Goal: Information Seeking & Learning: Learn about a topic

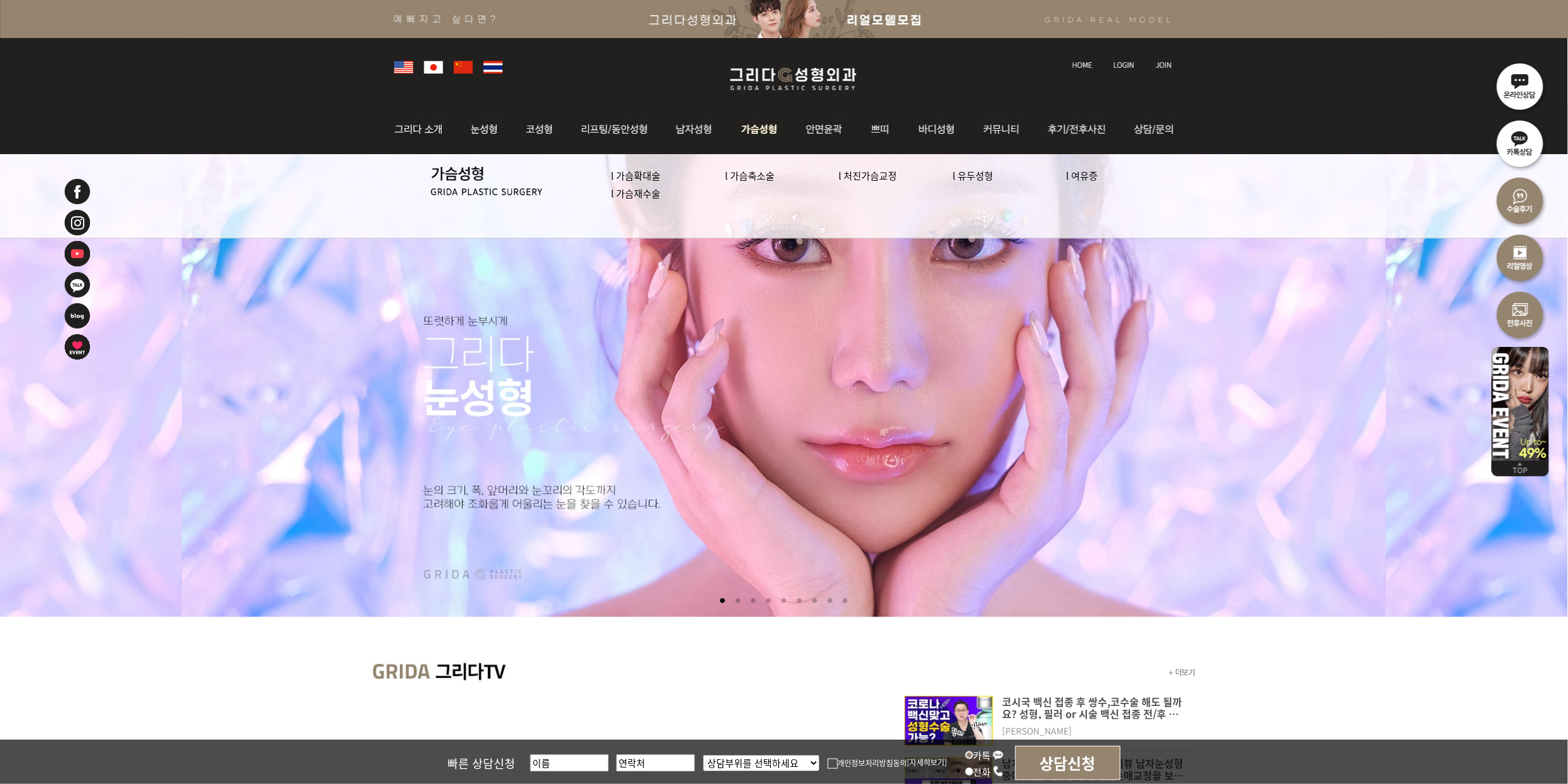
click at [635, 175] on link "l 가슴확대술" at bounding box center [637, 175] width 50 height 13
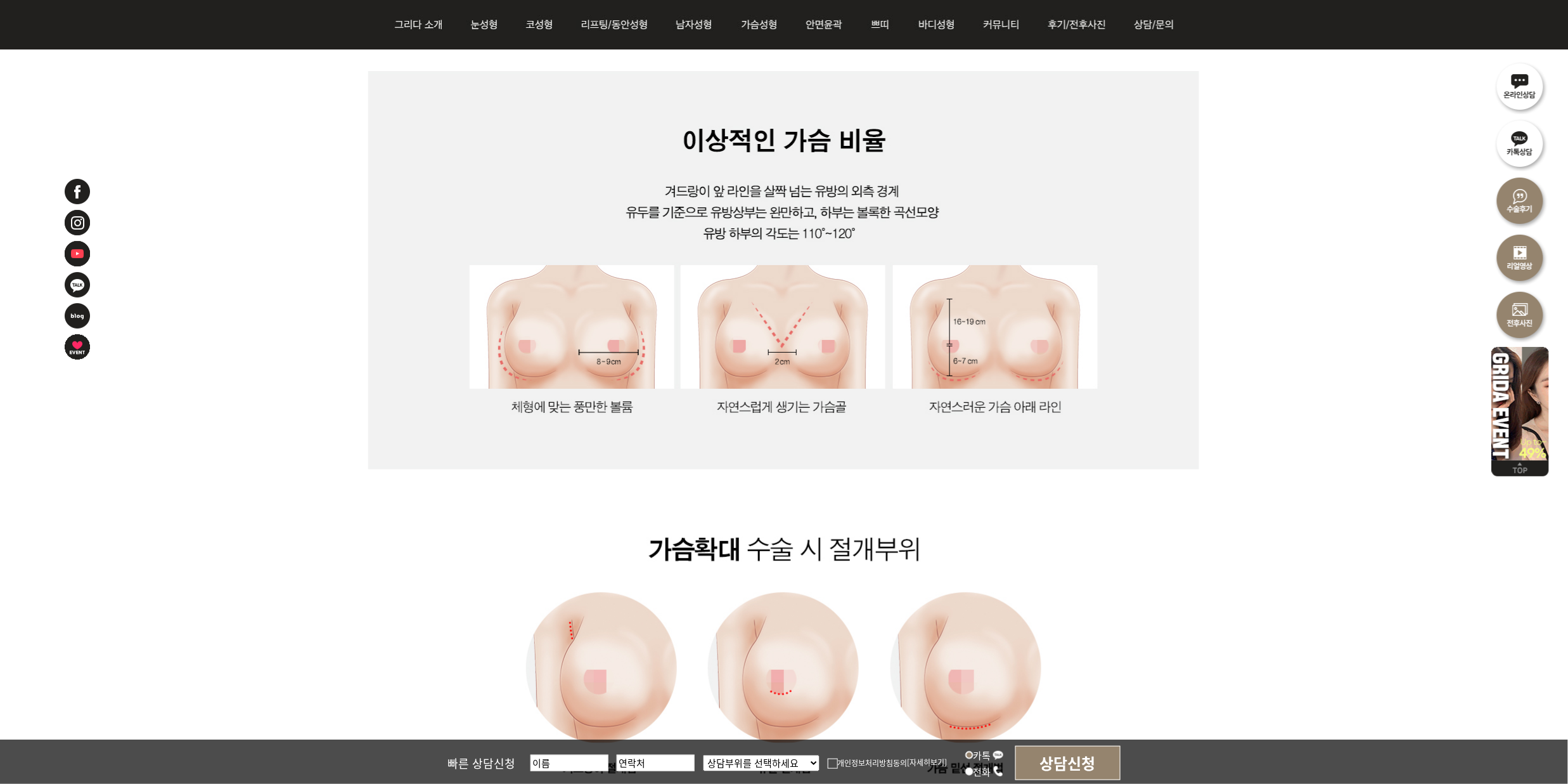
scroll to position [929, 0]
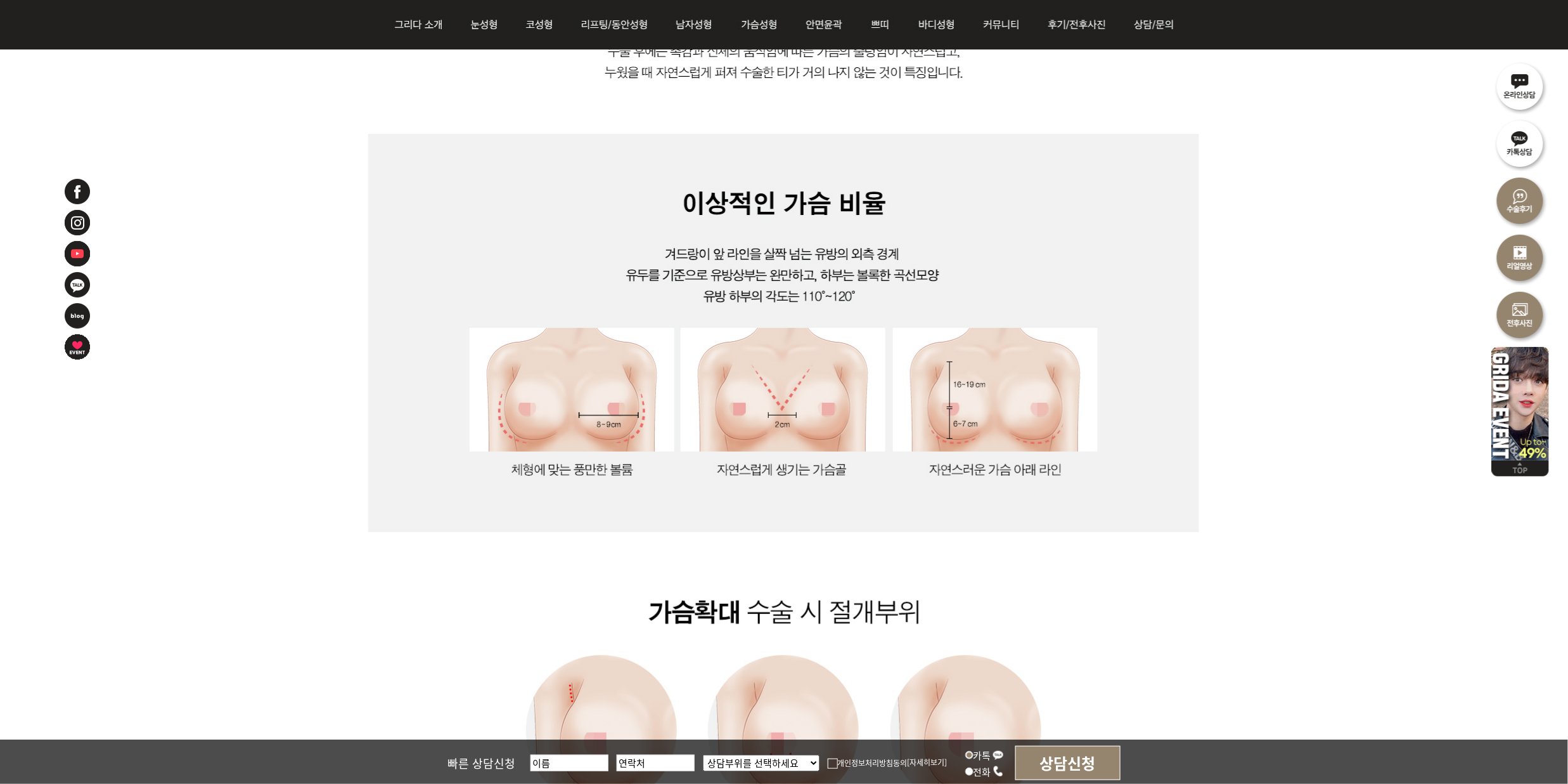
click at [1160, 635] on img at bounding box center [784, 695] width 831 height 1755
click at [1191, 633] on img at bounding box center [784, 695] width 831 height 1755
click at [1172, 592] on img at bounding box center [784, 695] width 831 height 1755
